Goal: Information Seeking & Learning: Learn about a topic

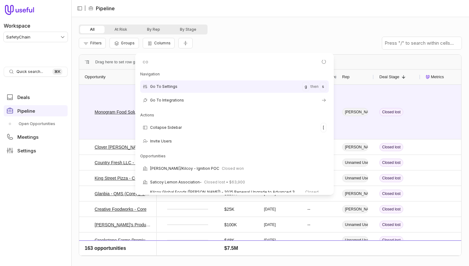
type input "cop"
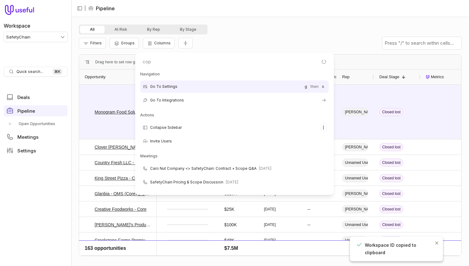
type input "copy"
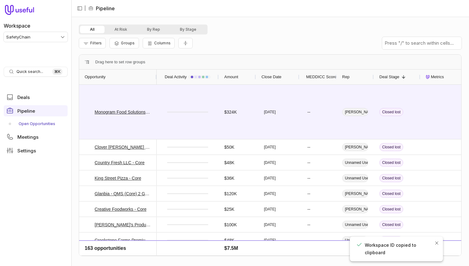
click at [31, 125] on link "Open Opportunities" at bounding box center [36, 124] width 64 height 10
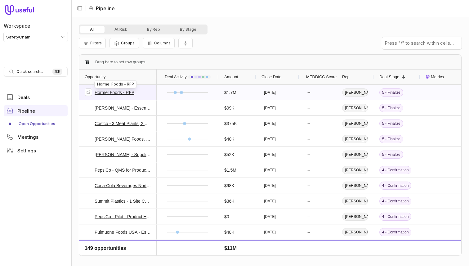
click at [110, 92] on link "Hormel Foods - RFP" at bounding box center [115, 92] width 40 height 7
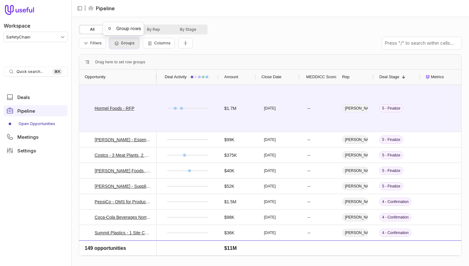
click at [127, 43] on span "Groups" at bounding box center [128, 43] width 14 height 5
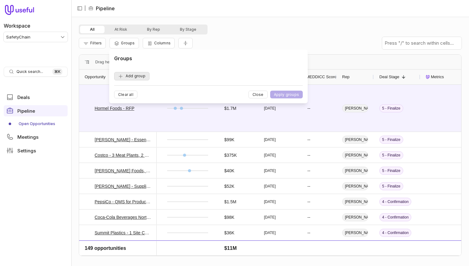
click at [135, 78] on button "Add group" at bounding box center [131, 76] width 35 height 8
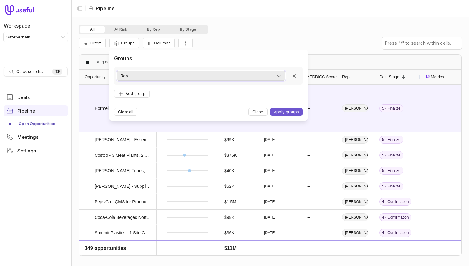
click at [151, 77] on div "Rep" at bounding box center [201, 75] width 161 height 7
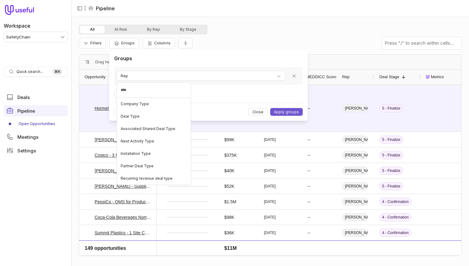
type input "****"
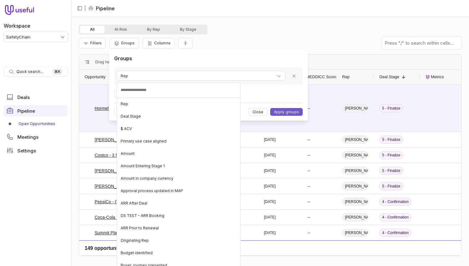
click at [251, 39] on html "Workspace SafetyChain Quick search... ⌘ K Deals Pipeline Open Opportunities Mee…" at bounding box center [234, 133] width 469 height 266
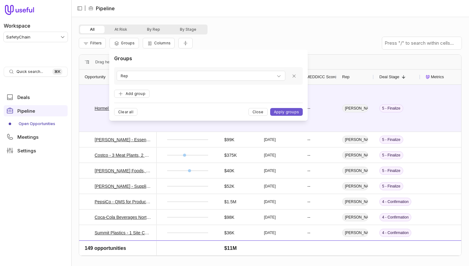
click at [251, 39] on div "Filters Groups Columns" at bounding box center [270, 42] width 383 height 17
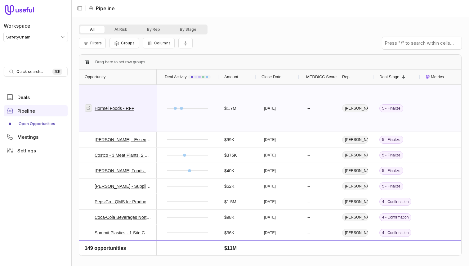
click at [90, 108] on icon at bounding box center [88, 108] width 4 height 4
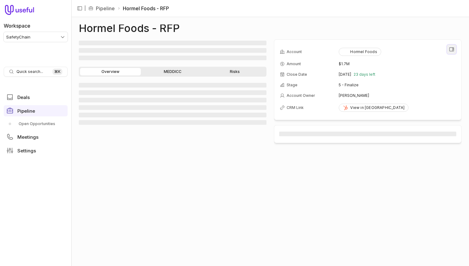
click at [451, 51] on icon "View all fields" at bounding box center [452, 50] width 6 height 6
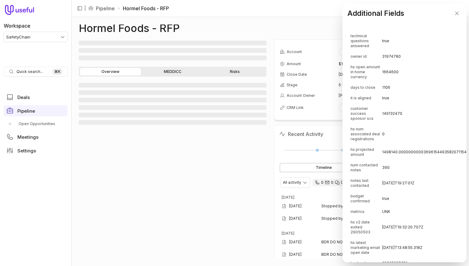
click at [391, 78] on td "1664600" at bounding box center [454, 72] width 144 height 20
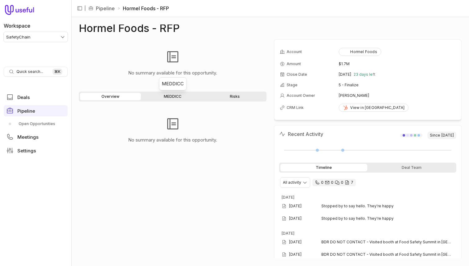
click at [182, 97] on link "MEDDICC" at bounding box center [172, 96] width 61 height 7
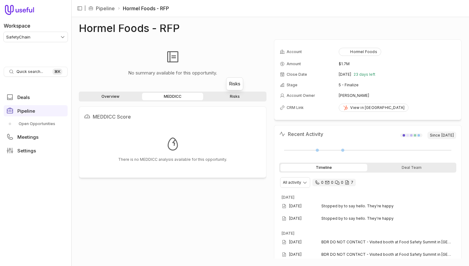
click at [229, 98] on link "Risks" at bounding box center [234, 96] width 61 height 7
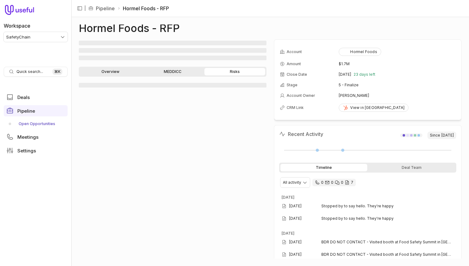
click at [33, 121] on link "Open Opportunities" at bounding box center [36, 124] width 64 height 10
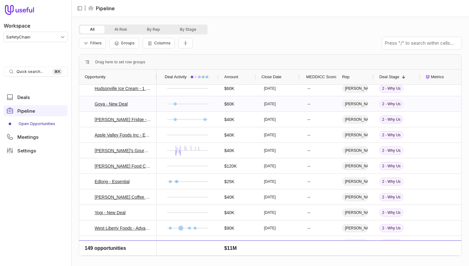
scroll to position [523, 0]
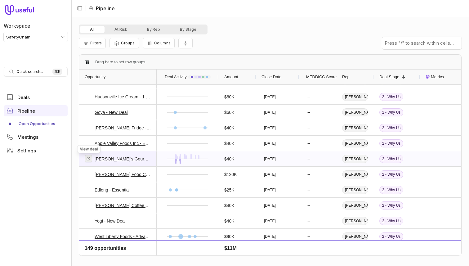
click at [89, 160] on link at bounding box center [88, 158] width 7 height 7
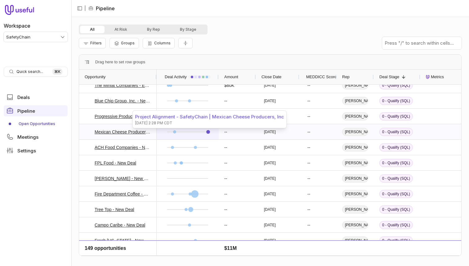
click at [207, 131] on link at bounding box center [208, 132] width 4 height 4
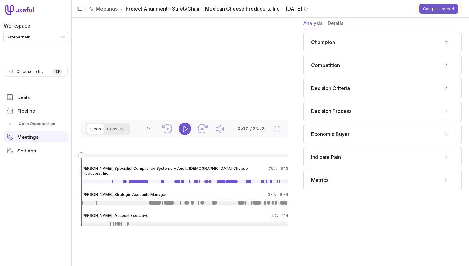
click at [318, 186] on div "Metrics" at bounding box center [382, 180] width 158 height 20
click at [322, 179] on span "Metrics" at bounding box center [319, 179] width 17 height 7
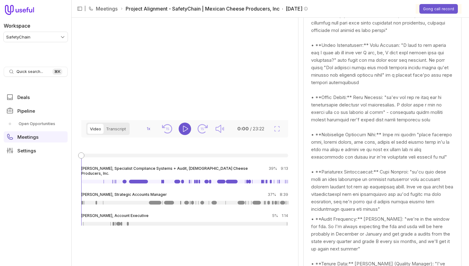
scroll to position [103, 0]
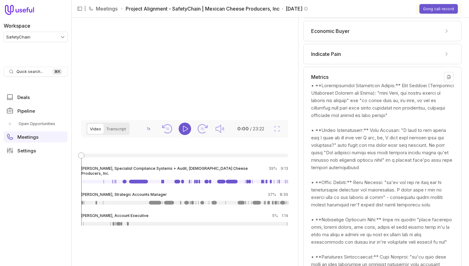
click at [339, 74] on div "Metrics" at bounding box center [382, 77] width 143 height 10
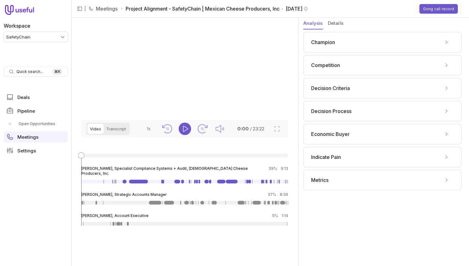
click at [357, 47] on div "Champion" at bounding box center [382, 42] width 158 height 20
click at [355, 46] on div "Champion" at bounding box center [382, 42] width 143 height 10
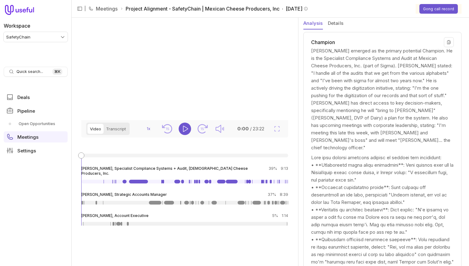
click at [354, 39] on div "Champion" at bounding box center [382, 42] width 143 height 10
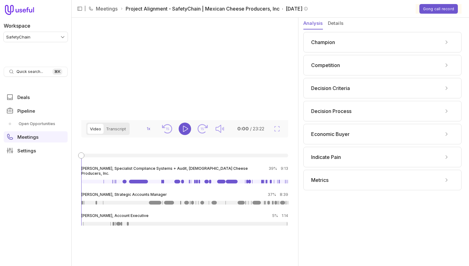
click at [338, 28] on button "Details" at bounding box center [336, 24] width 16 height 12
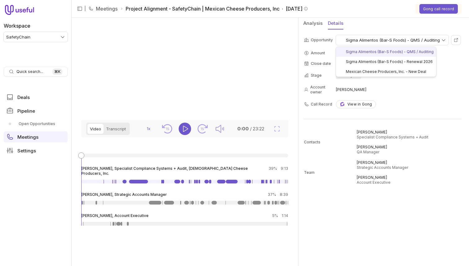
click at [365, 38] on html "Workspace SafetyChain Quick search... ⌘ K Deals Pipeline Open Opportunities Mee…" at bounding box center [234, 133] width 469 height 266
click at [373, 25] on html "Workspace SafetyChain Quick search... ⌘ K Deals Pipeline Open Opportunities Mee…" at bounding box center [234, 133] width 469 height 266
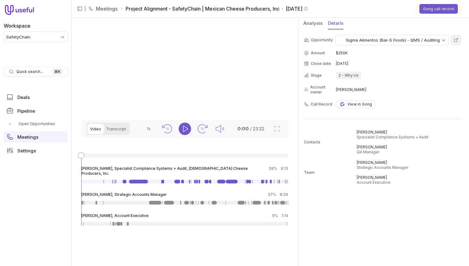
click at [460, 40] on link at bounding box center [456, 40] width 10 height 10
